Goal: Leave review/rating

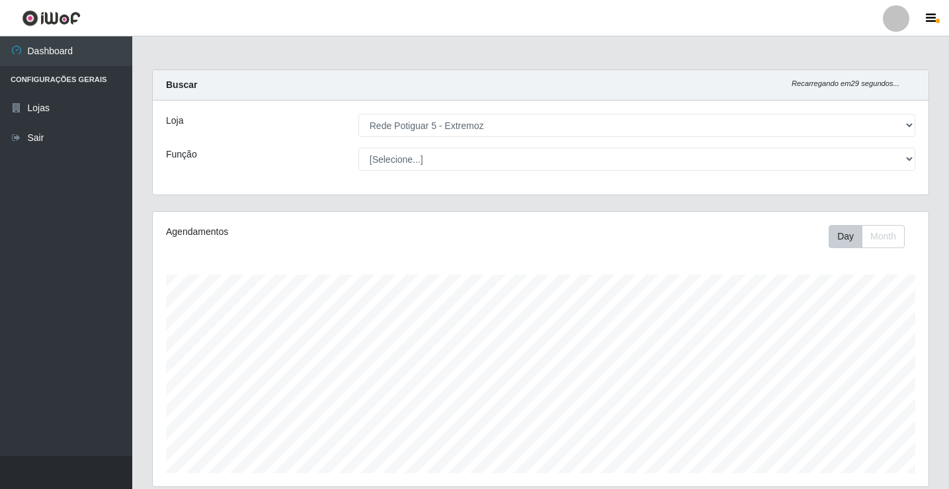
select select "79"
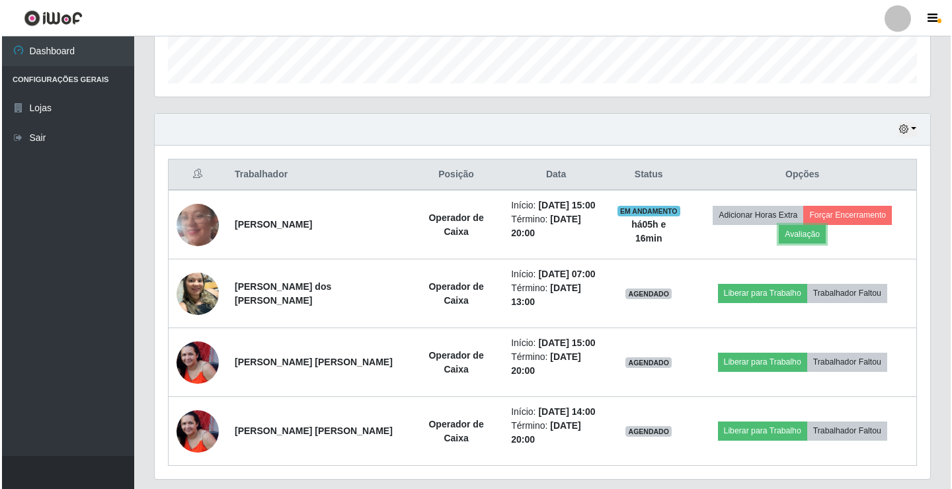
scroll to position [274, 775]
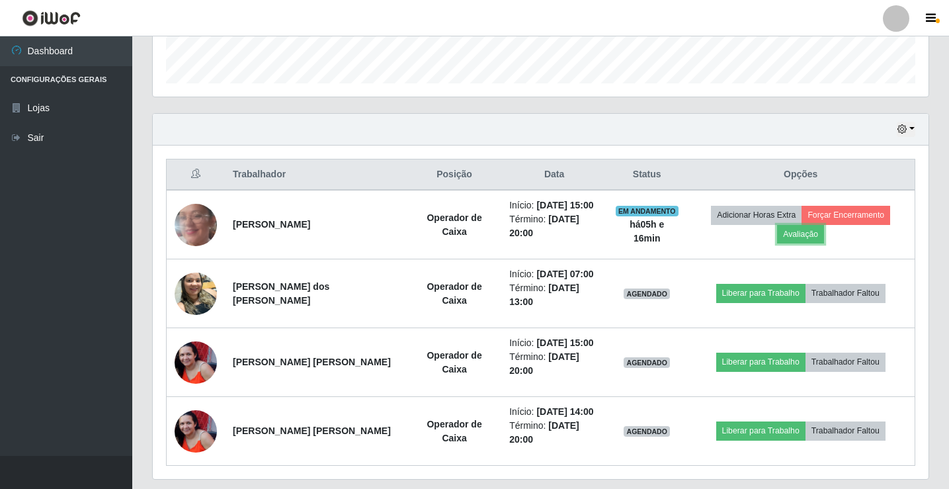
click at [824, 225] on button "Avaliação" at bounding box center [800, 234] width 47 height 19
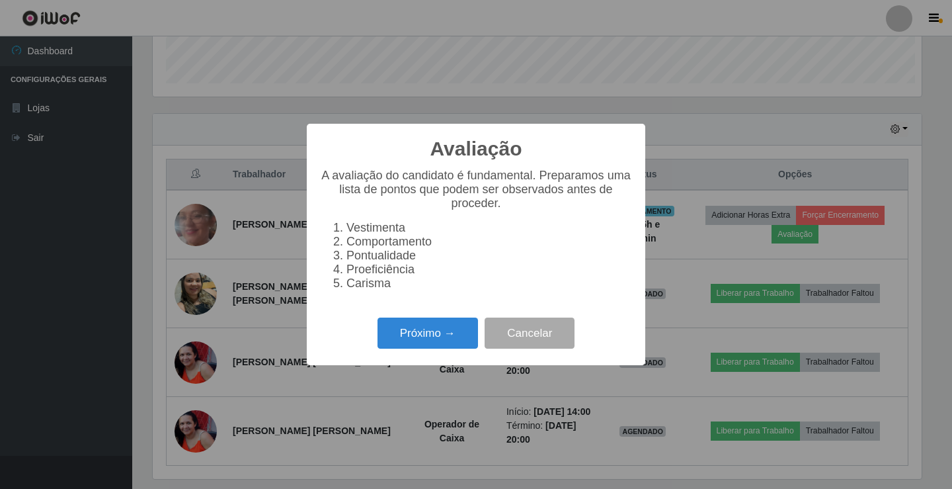
scroll to position [274, 769]
click at [416, 344] on button "Próximo →" at bounding box center [427, 332] width 100 height 31
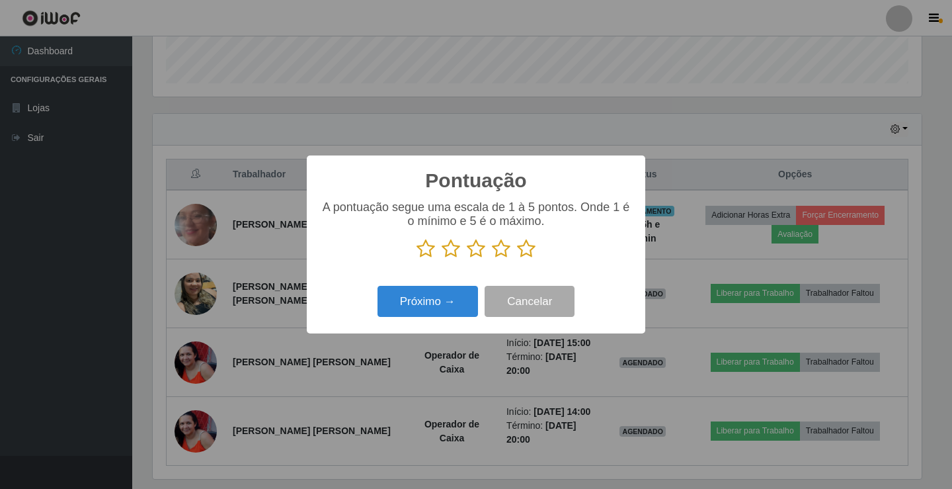
click at [531, 249] on icon at bounding box center [526, 249] width 19 height 20
click at [517, 258] on input "radio" at bounding box center [517, 258] width 0 height 0
click at [440, 295] on button "Próximo →" at bounding box center [427, 301] width 100 height 31
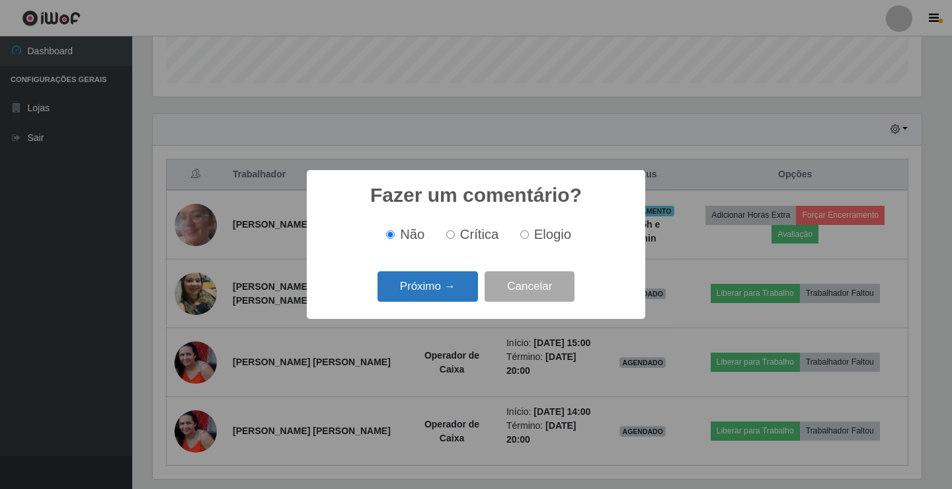
click at [438, 285] on button "Próximo →" at bounding box center [427, 286] width 100 height 31
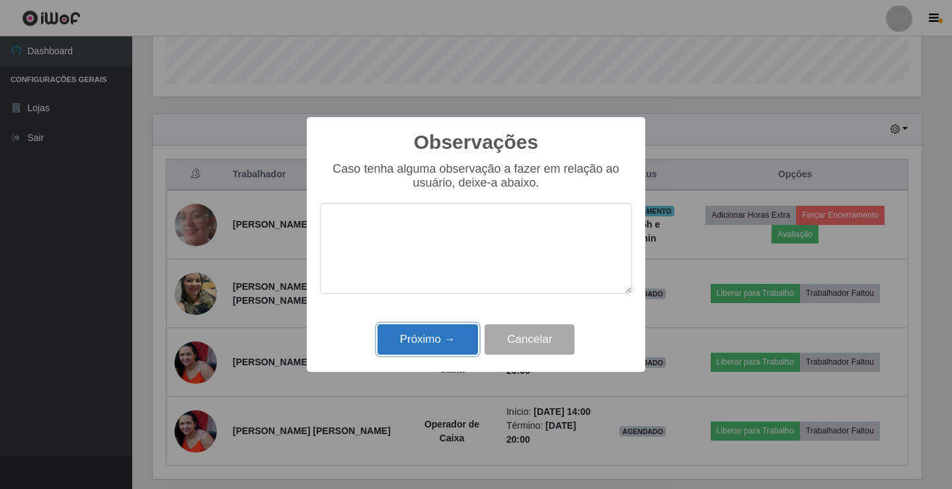
click at [452, 332] on button "Próximo →" at bounding box center [427, 339] width 100 height 31
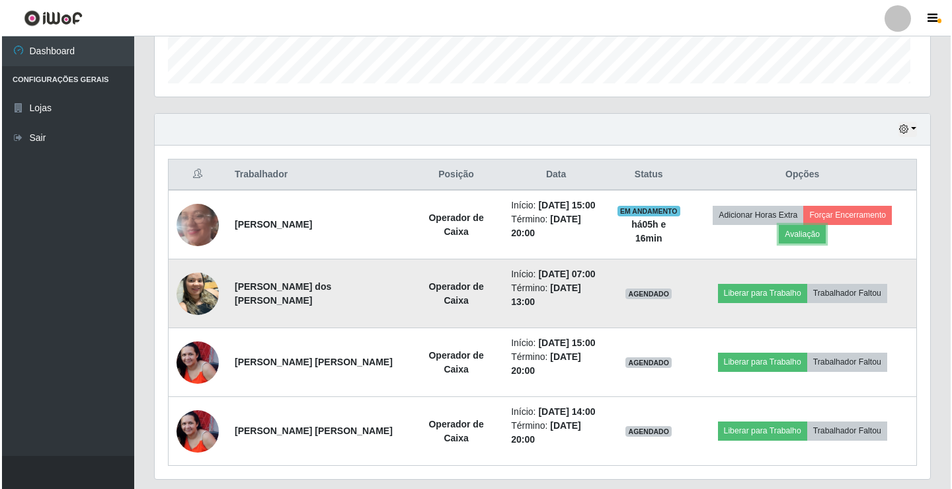
scroll to position [274, 775]
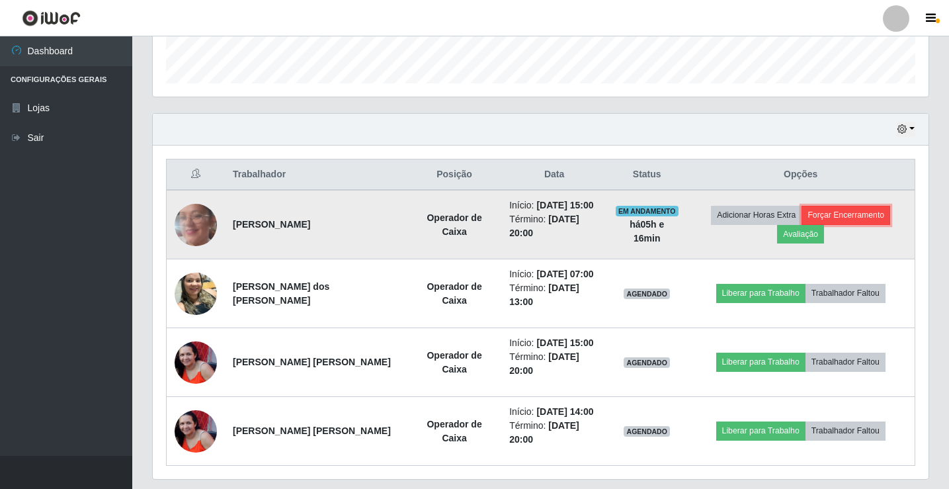
click at [823, 223] on button "Forçar Encerramento" at bounding box center [845, 215] width 89 height 19
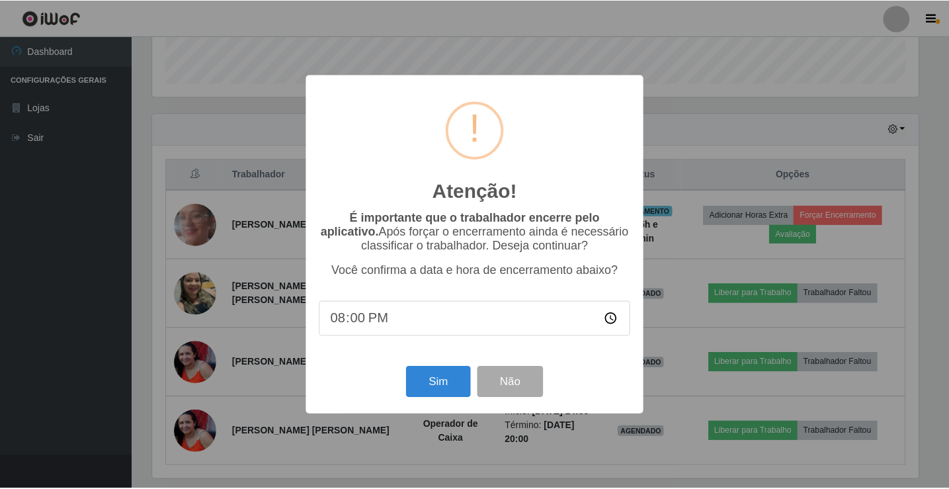
scroll to position [274, 769]
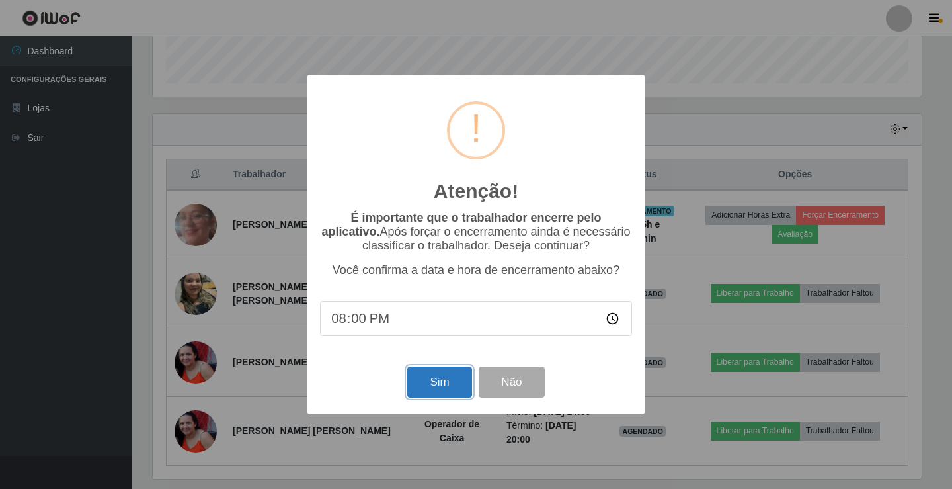
click at [431, 391] on button "Sim" at bounding box center [439, 381] width 64 height 31
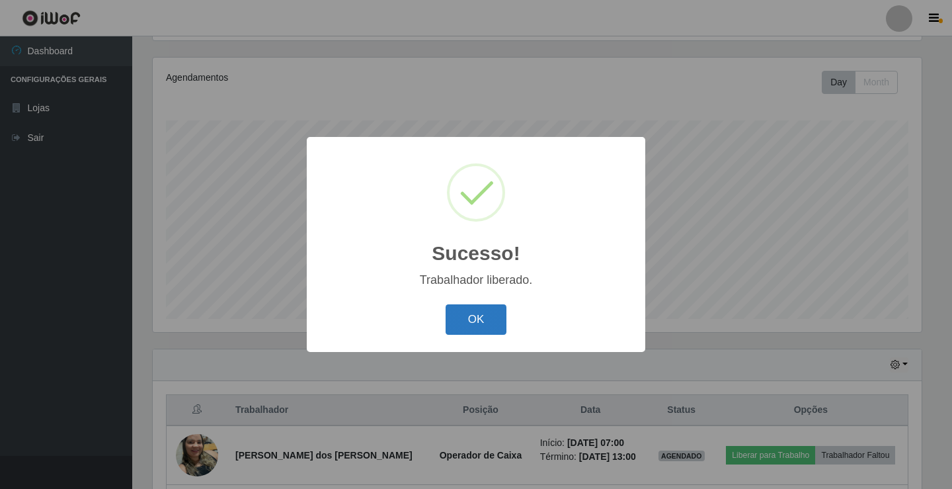
click at [468, 326] on button "OK" at bounding box center [476, 319] width 61 height 31
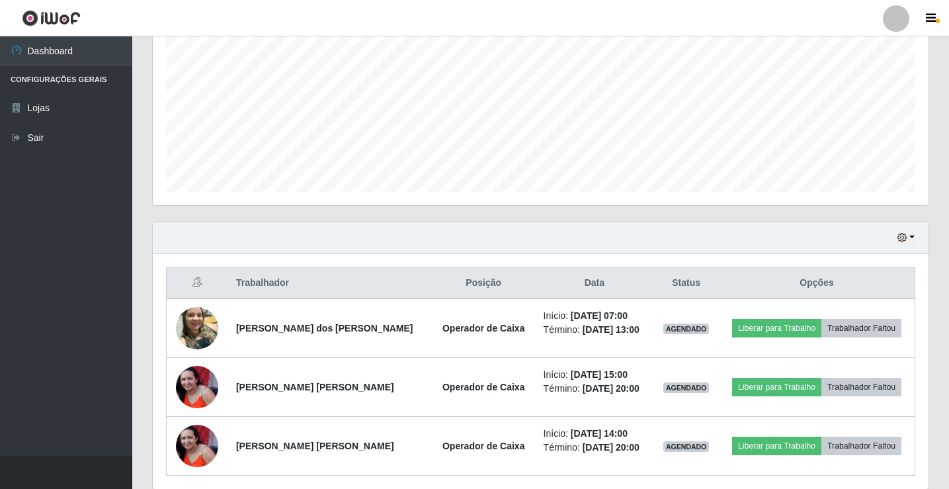
scroll to position [286, 0]
